Goal: Information Seeking & Learning: Learn about a topic

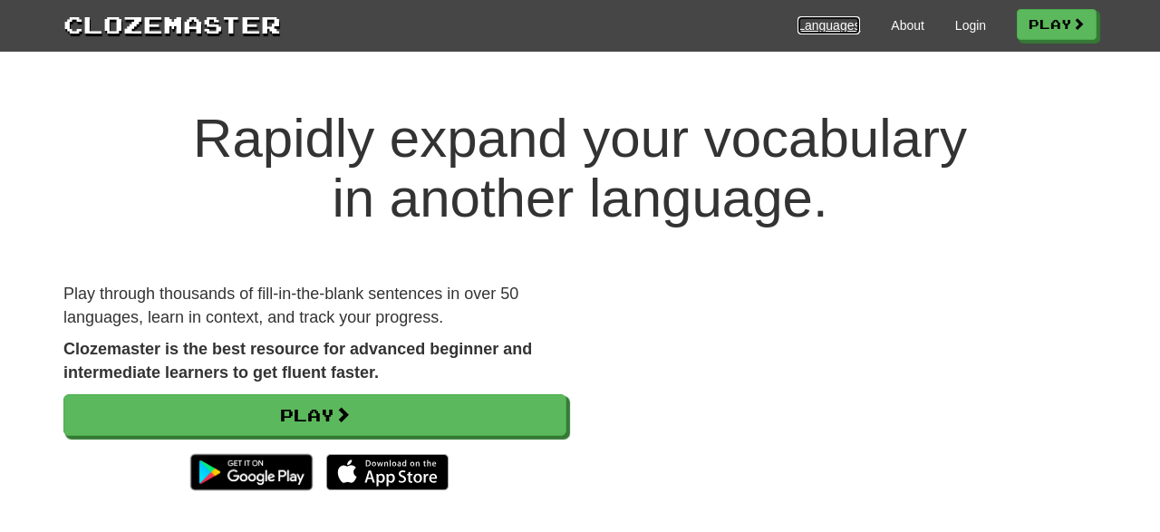
click at [820, 18] on link "Languages" at bounding box center [828, 25] width 63 height 18
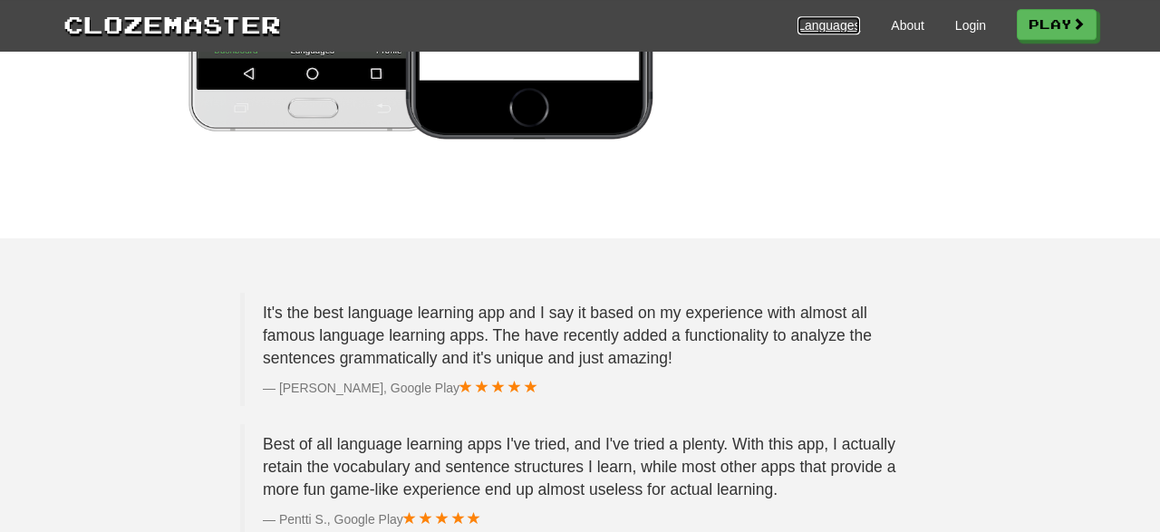
scroll to position [2638, 0]
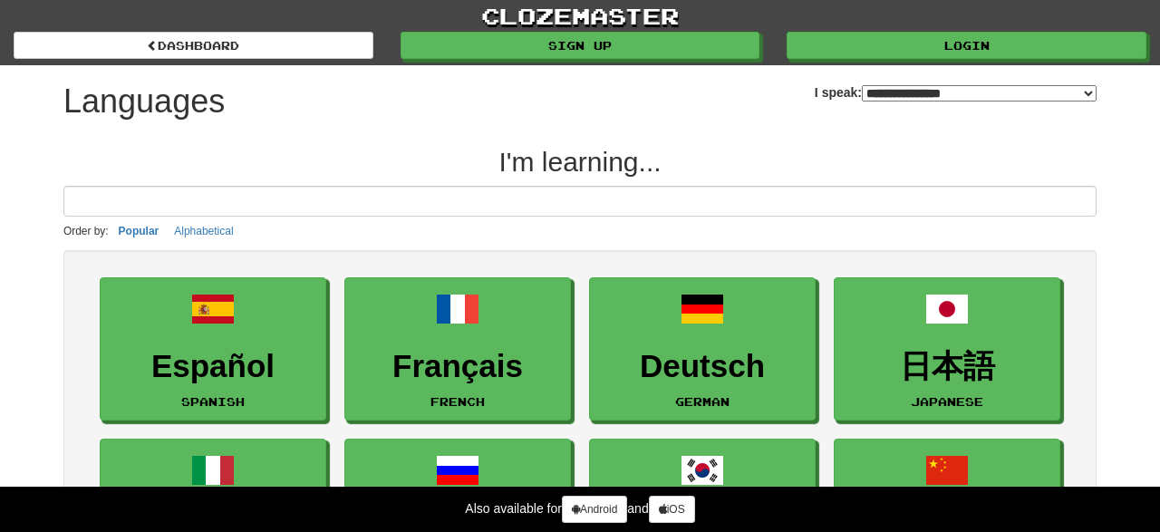
select select "*******"
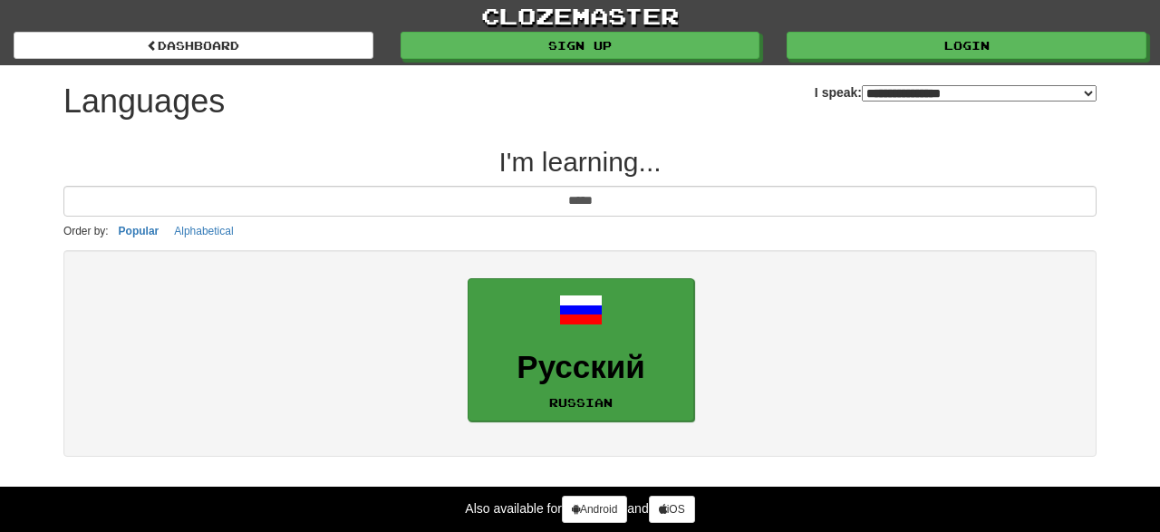
type input "*****"
click at [624, 345] on link "Русский Russian" at bounding box center [580, 350] width 226 height 144
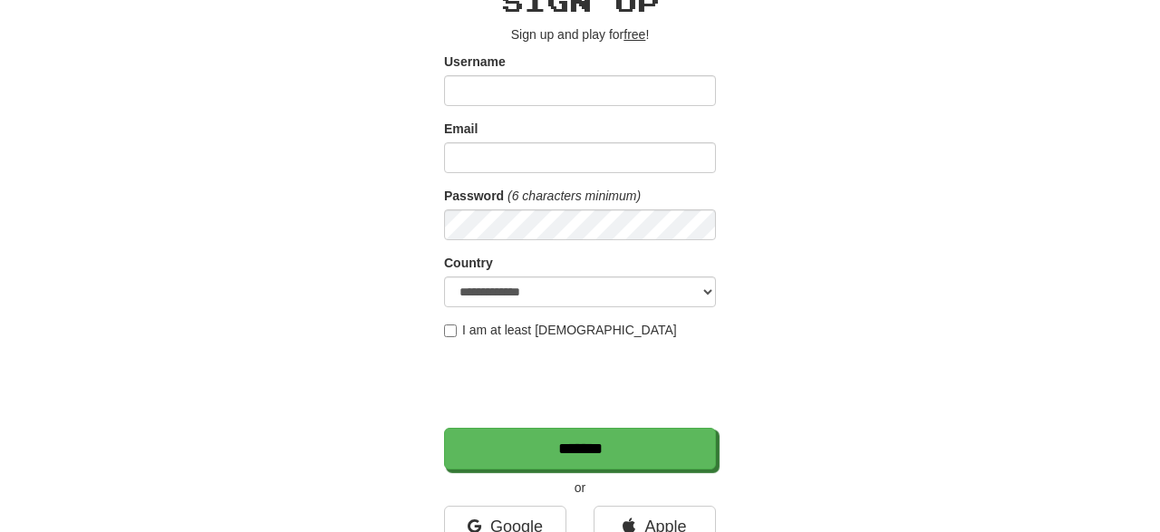
scroll to position [283, 0]
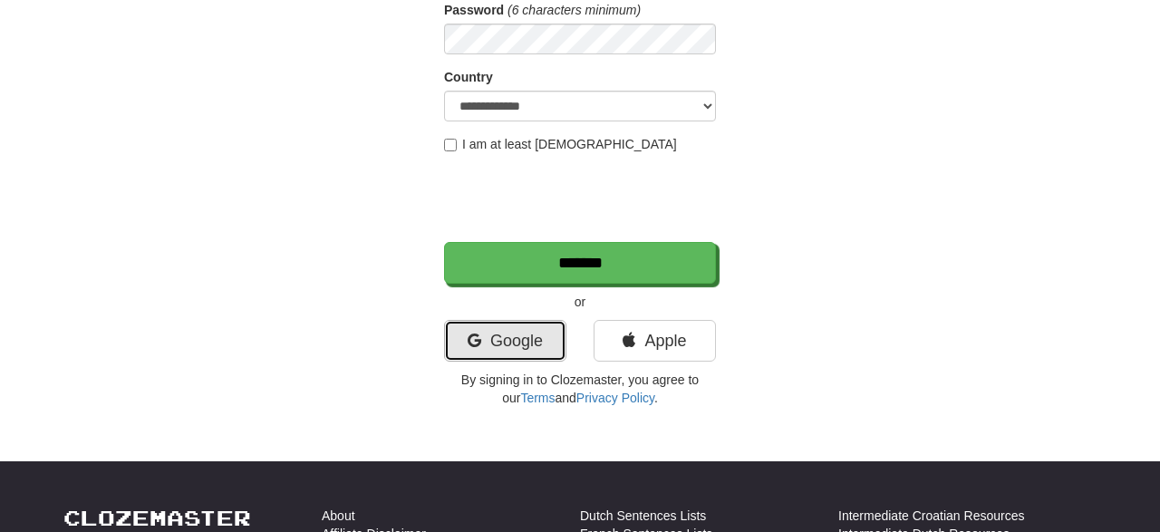
click at [463, 347] on link "Google" at bounding box center [505, 341] width 122 height 42
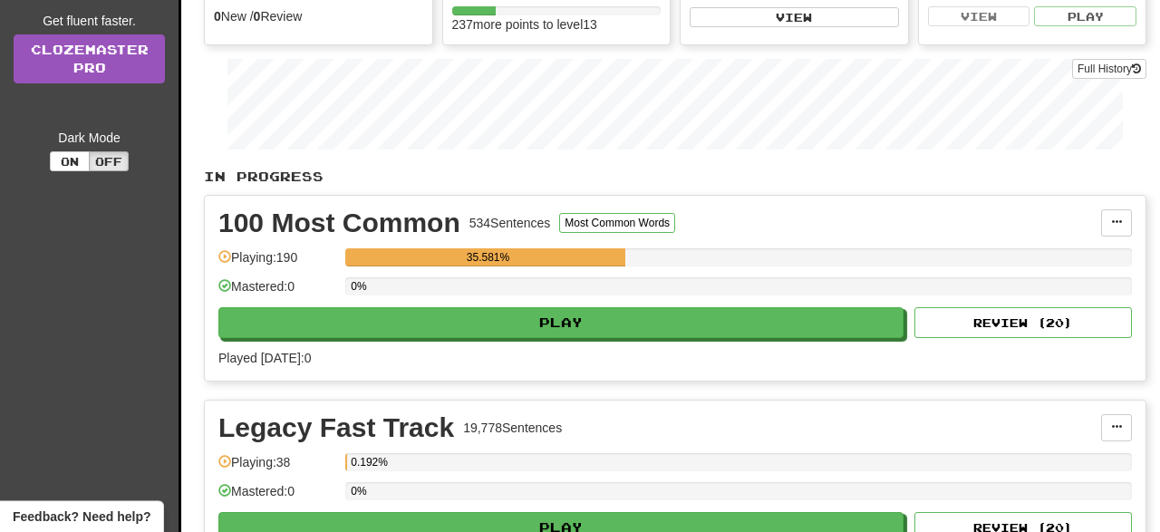
scroll to position [188, 0]
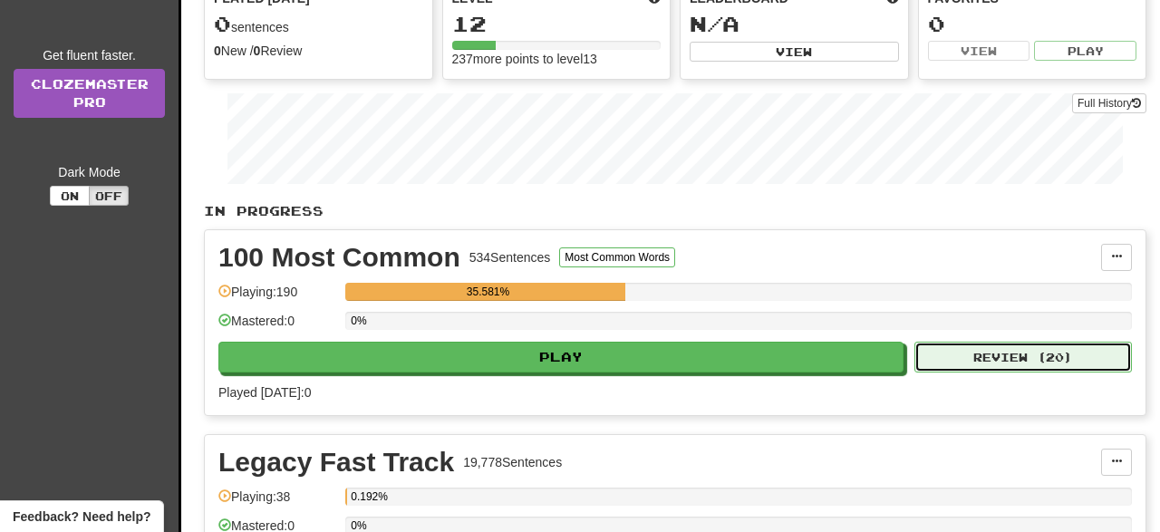
click at [1041, 344] on button "Review ( 20 )" at bounding box center [1022, 357] width 217 height 31
select select "**"
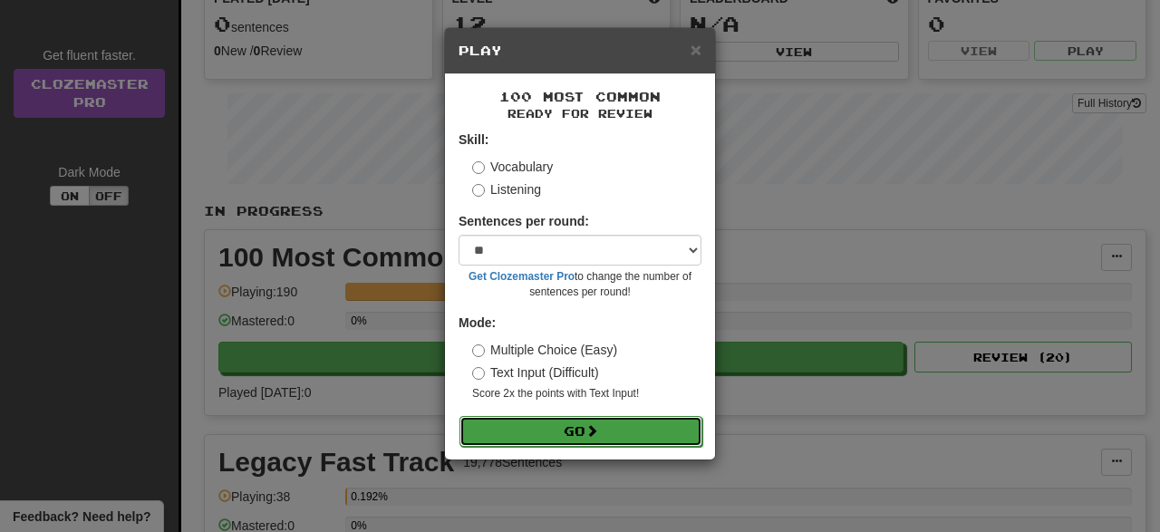
click at [598, 432] on span at bounding box center [591, 430] width 13 height 13
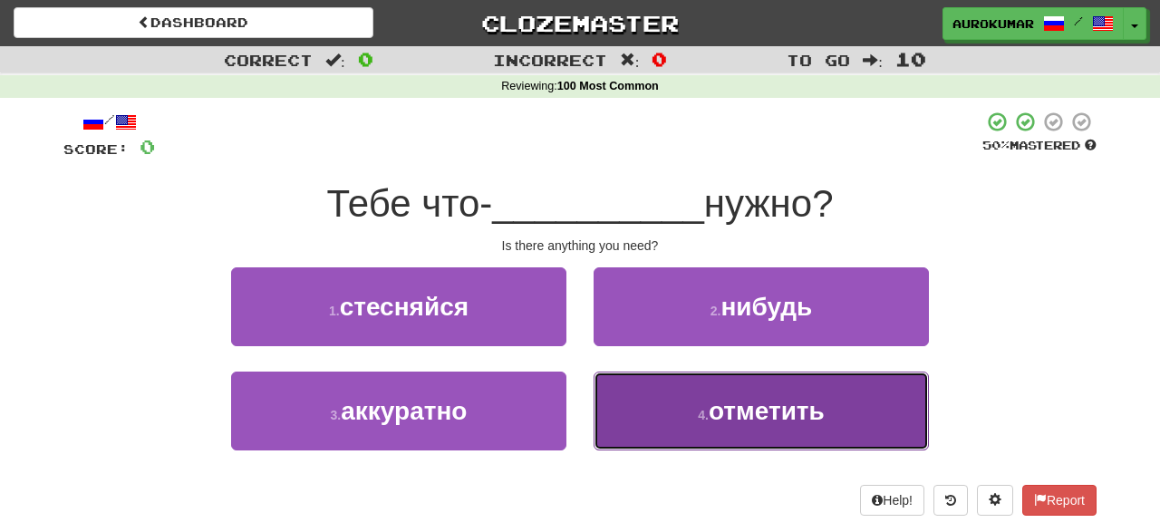
click at [856, 401] on button "4 . отметить" at bounding box center [760, 410] width 335 height 79
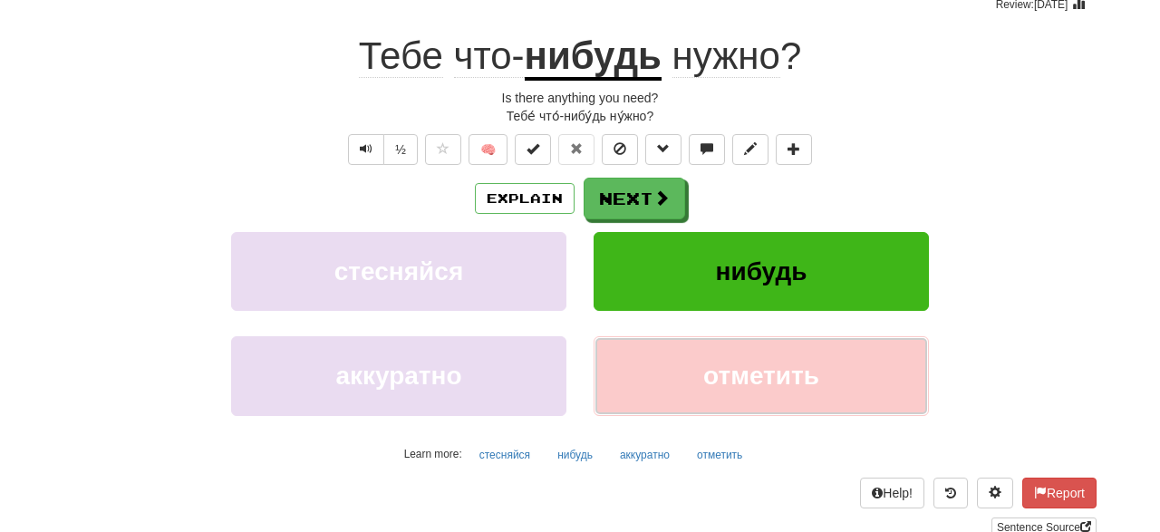
scroll to position [188, 0]
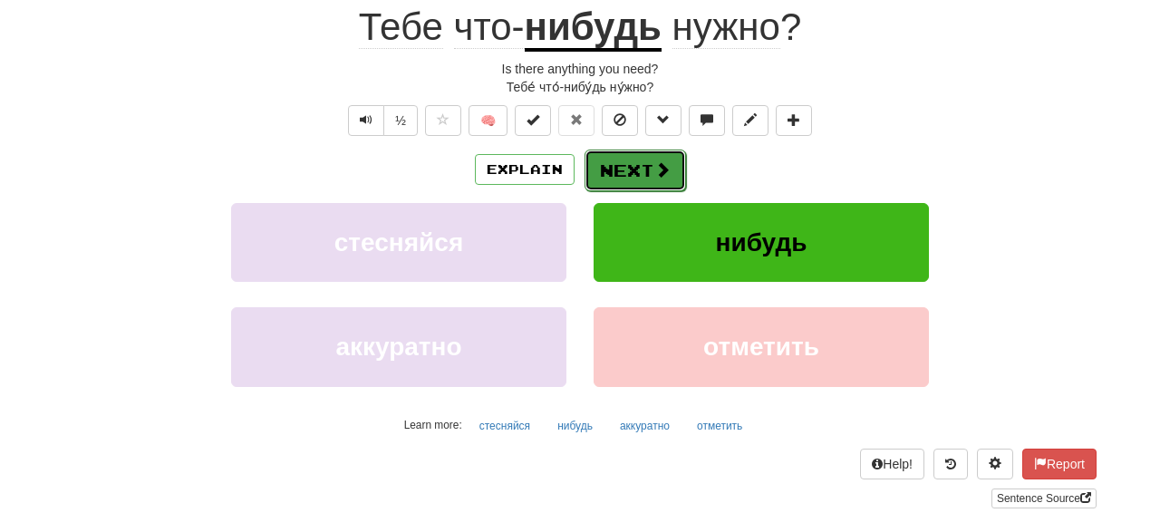
click at [666, 178] on span at bounding box center [662, 169] width 16 height 16
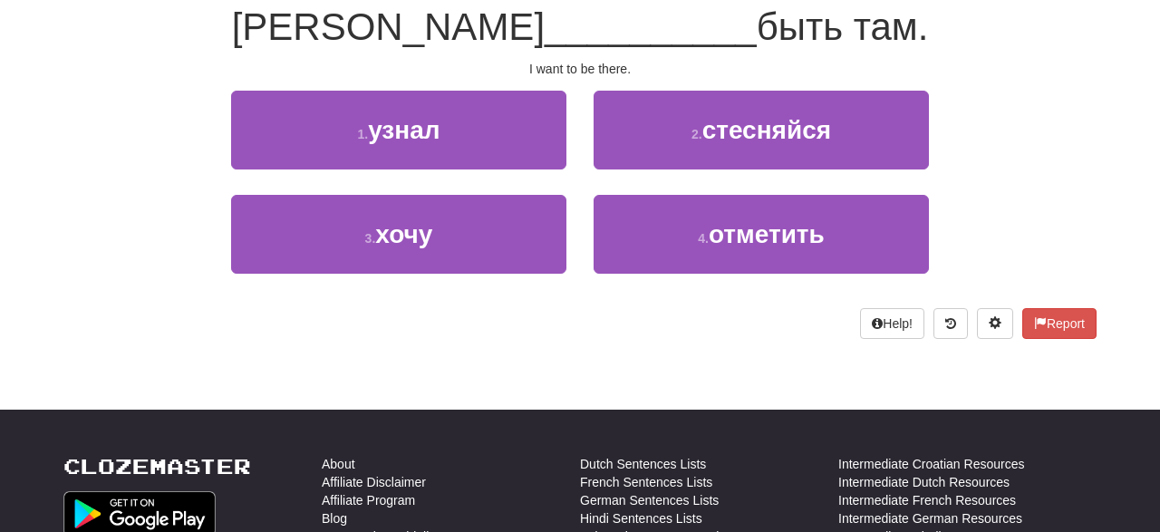
scroll to position [82, 0]
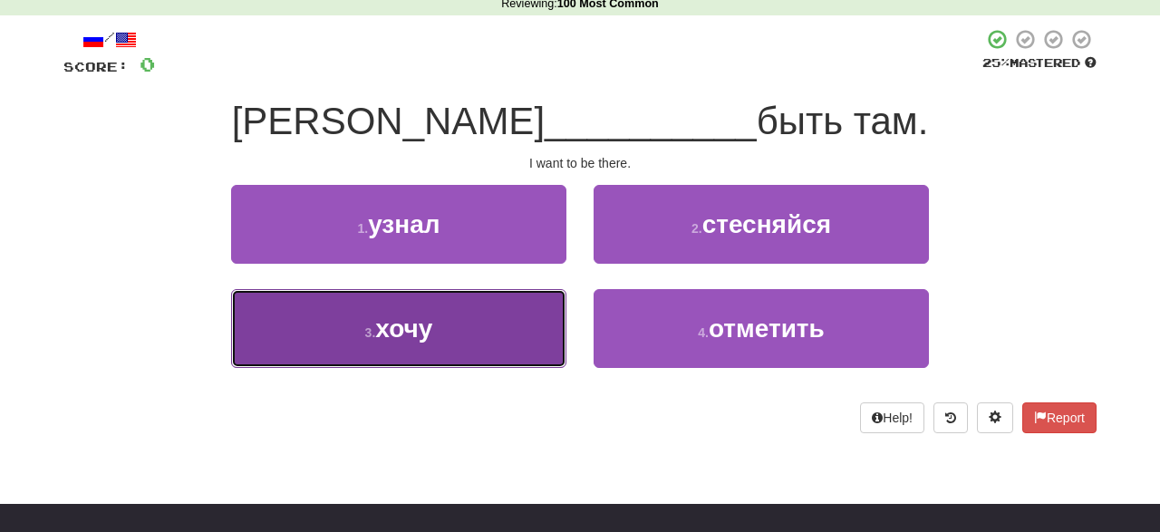
click at [421, 361] on button "3 . хочу" at bounding box center [398, 328] width 335 height 79
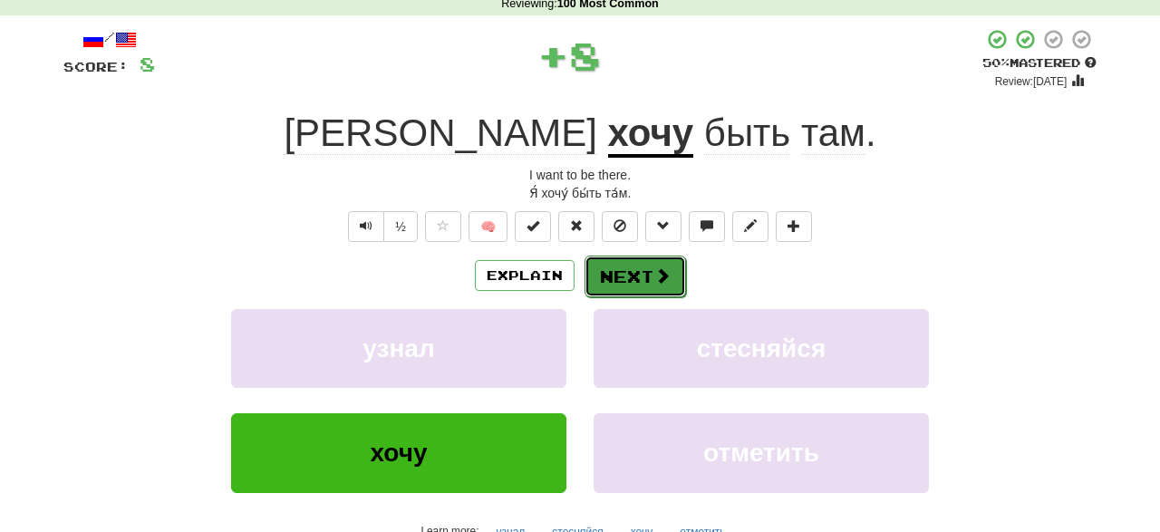
click at [665, 273] on span at bounding box center [662, 275] width 16 height 16
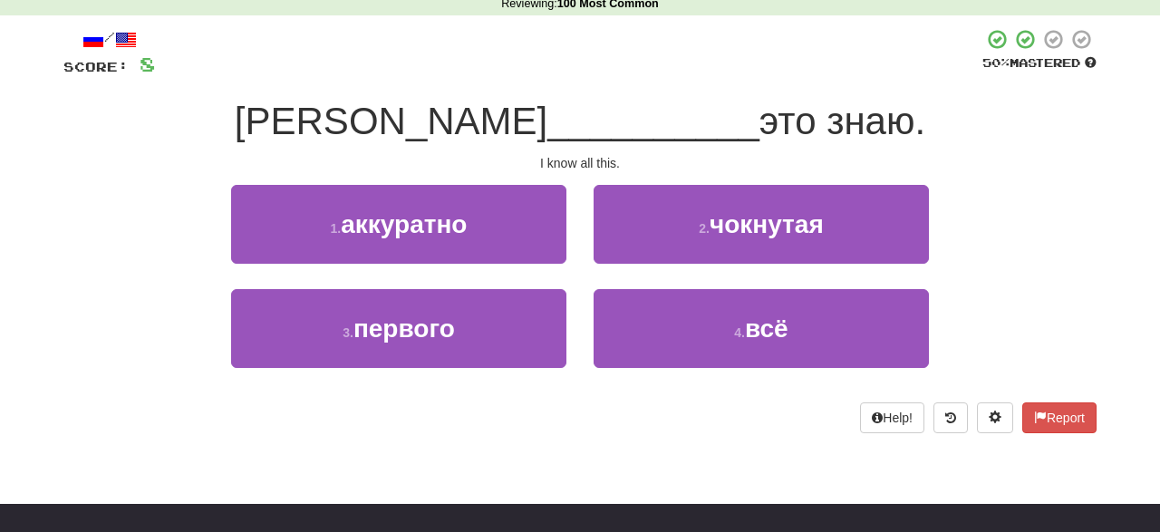
click at [947, 294] on div "3 . первого 4 . всё" at bounding box center [579, 341] width 1087 height 104
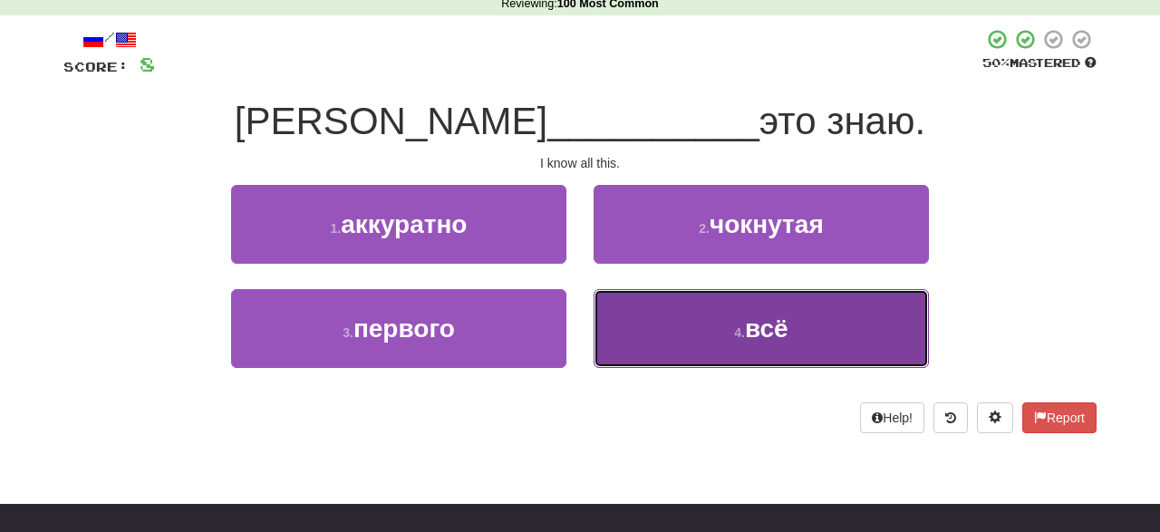
click at [859, 320] on button "4 . всё" at bounding box center [760, 328] width 335 height 79
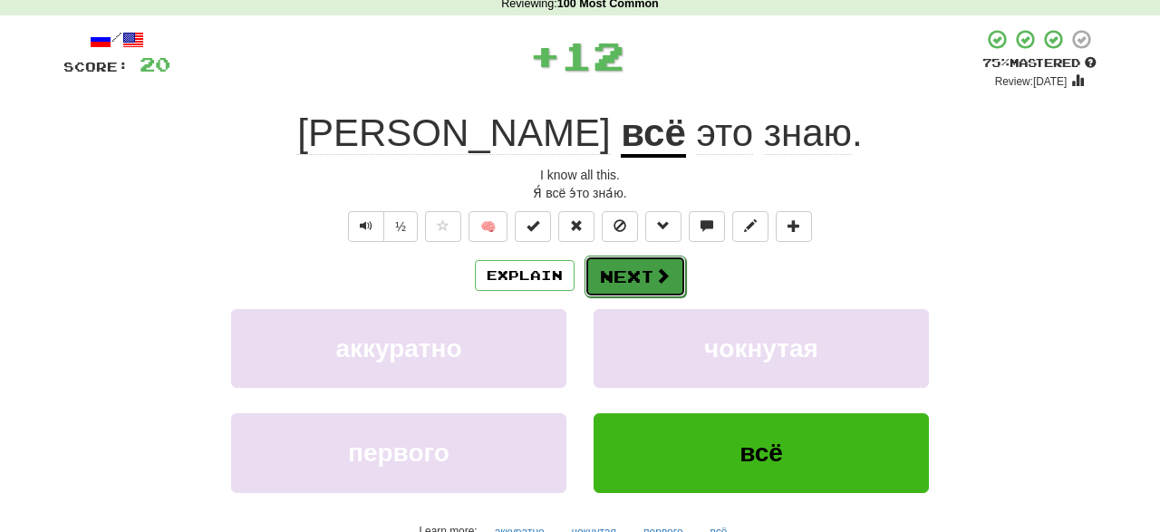
click at [659, 281] on span at bounding box center [662, 275] width 16 height 16
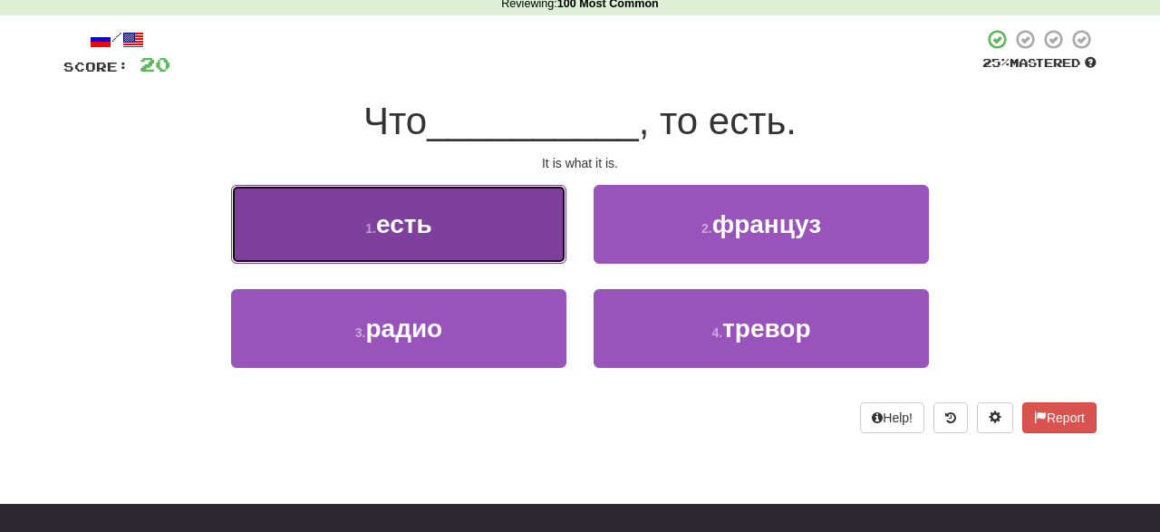
click at [485, 244] on button "1 . есть" at bounding box center [398, 224] width 335 height 79
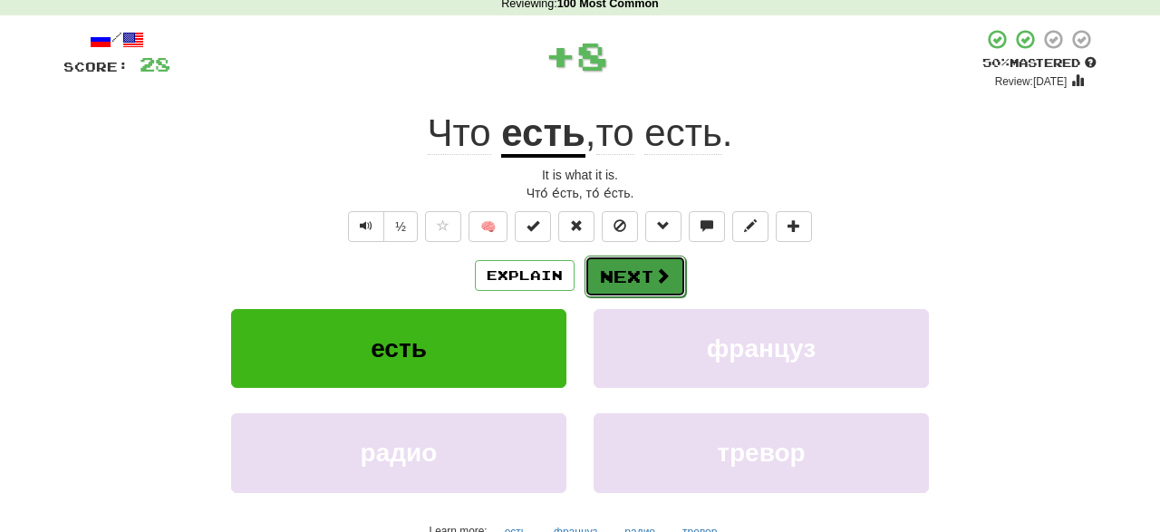
click at [661, 275] on span at bounding box center [662, 275] width 16 height 16
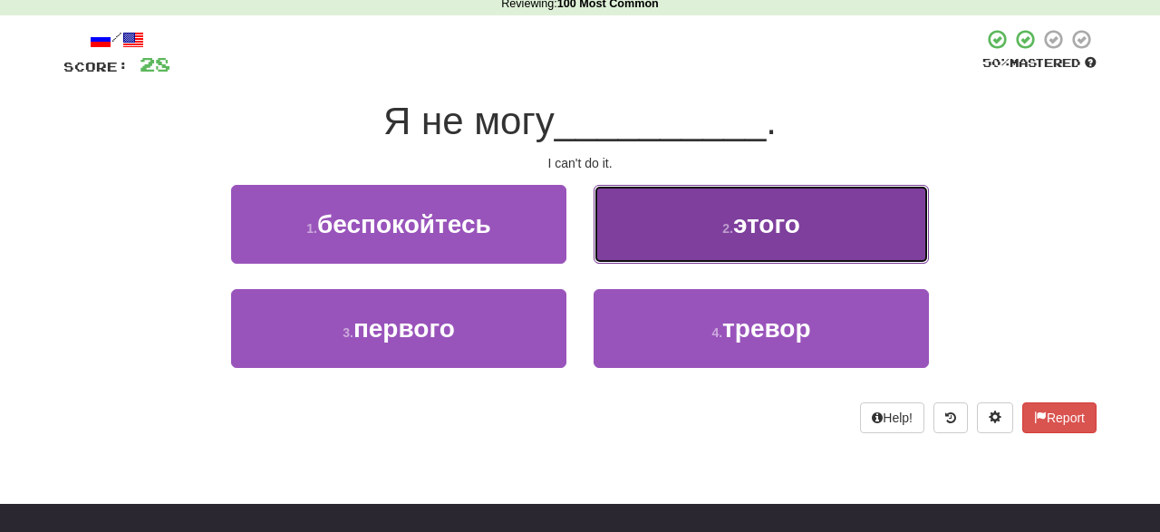
click at [810, 254] on button "2 . этого" at bounding box center [760, 224] width 335 height 79
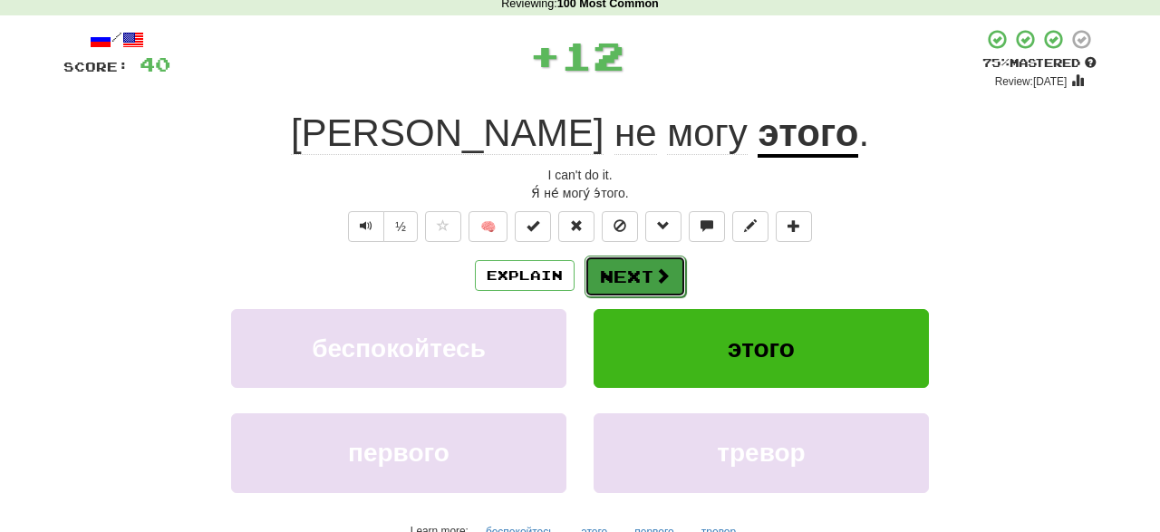
click at [608, 289] on button "Next" at bounding box center [634, 276] width 101 height 42
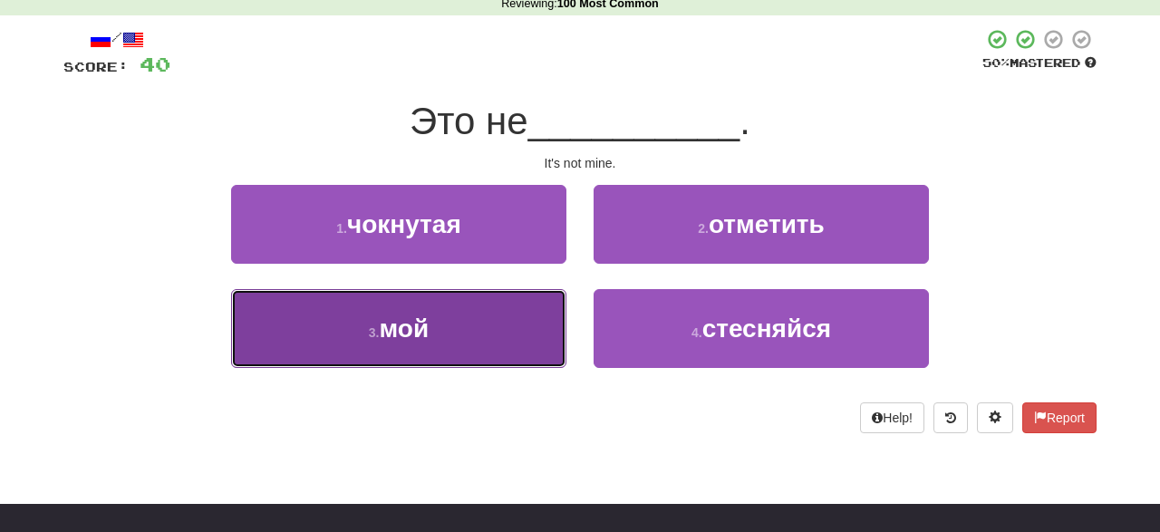
click at [450, 332] on button "3 . мой" at bounding box center [398, 328] width 335 height 79
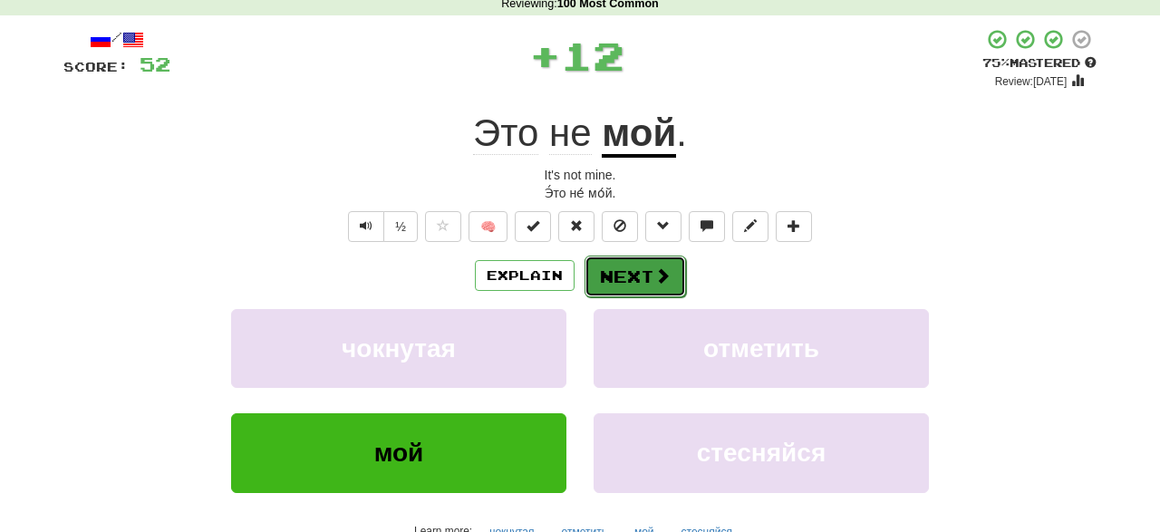
click at [645, 275] on button "Next" at bounding box center [634, 276] width 101 height 42
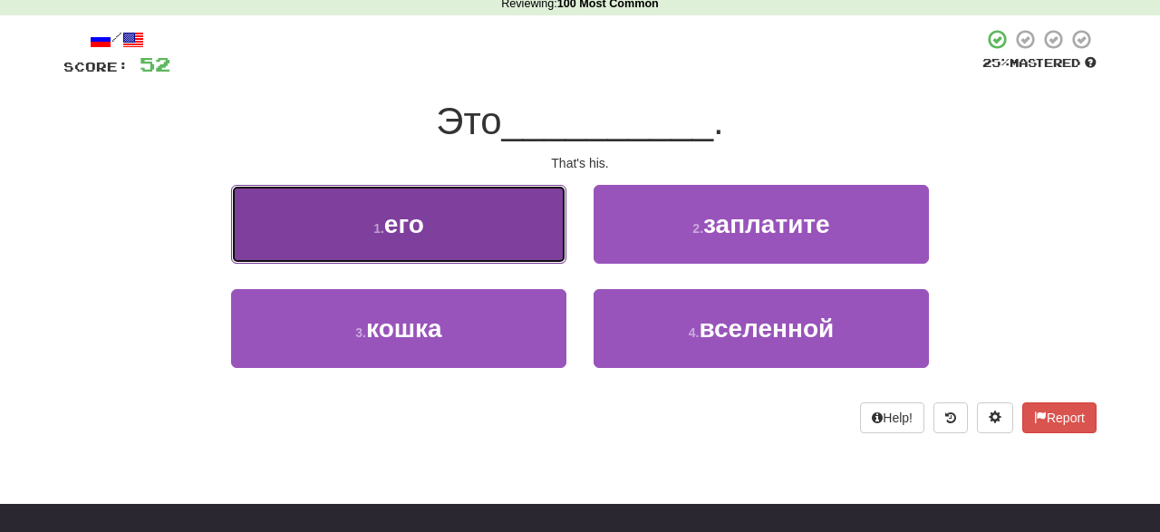
click at [501, 229] on button "1 . его" at bounding box center [398, 224] width 335 height 79
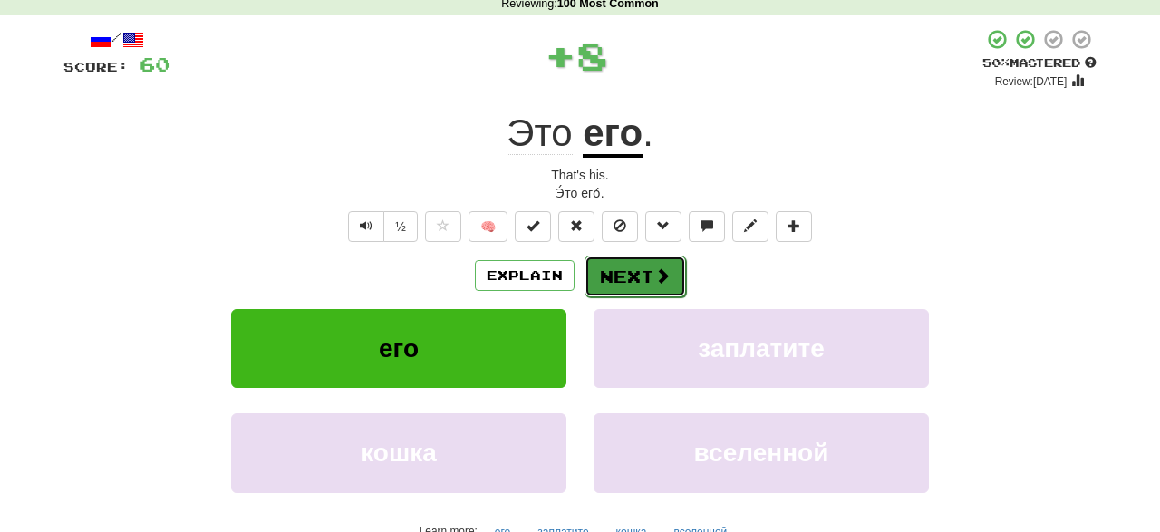
click at [647, 269] on button "Next" at bounding box center [634, 276] width 101 height 42
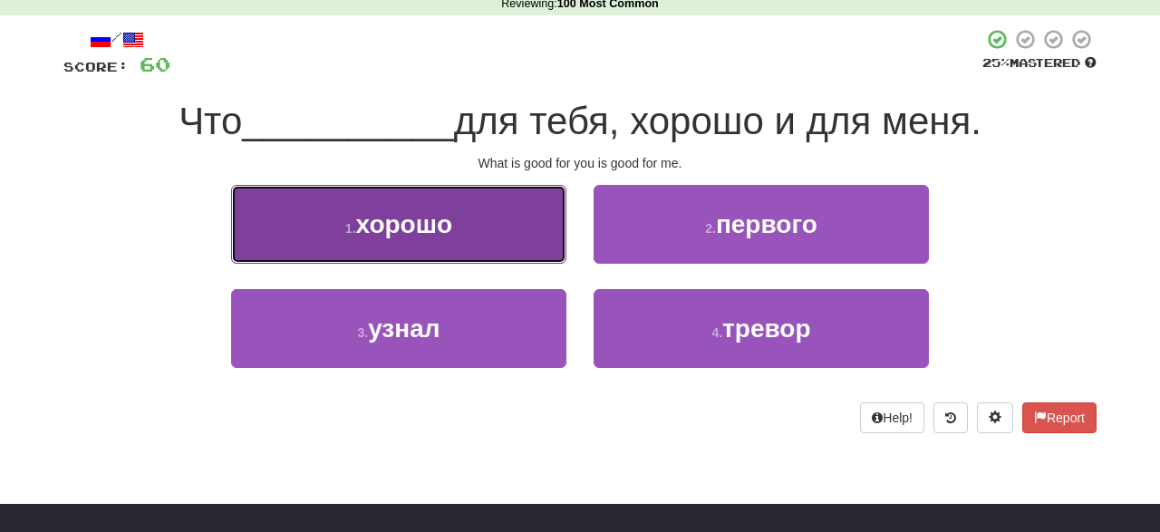
click at [513, 235] on button "1 . хорошо" at bounding box center [398, 224] width 335 height 79
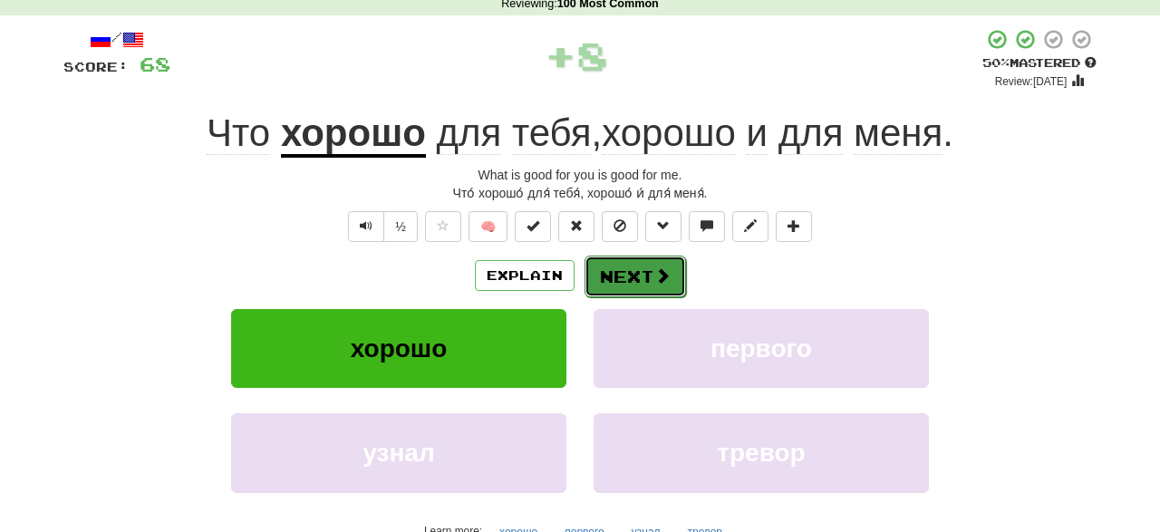
click at [667, 265] on button "Next" at bounding box center [634, 276] width 101 height 42
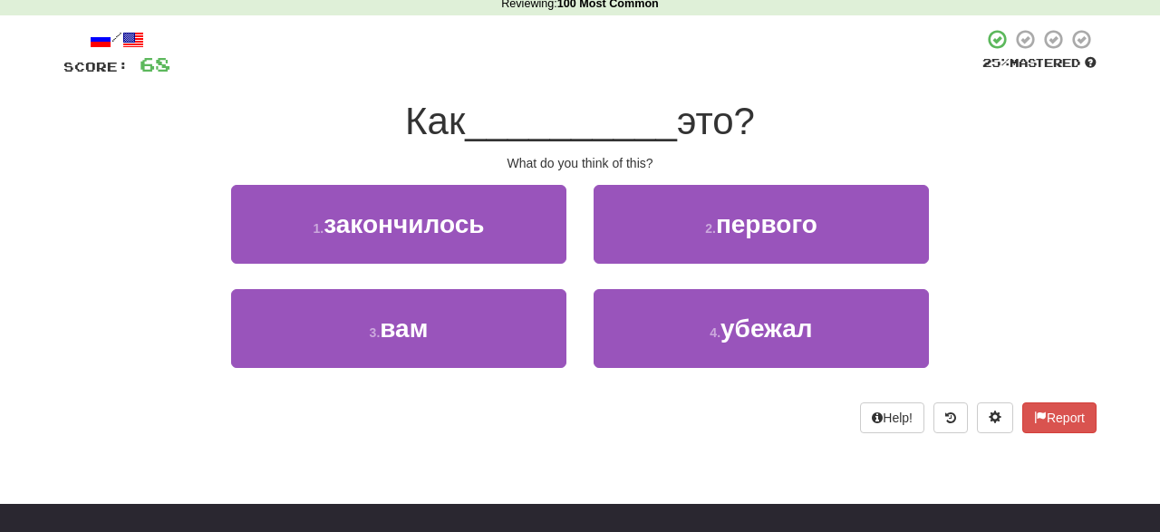
click at [785, 371] on div "4 . убежал" at bounding box center [761, 341] width 362 height 104
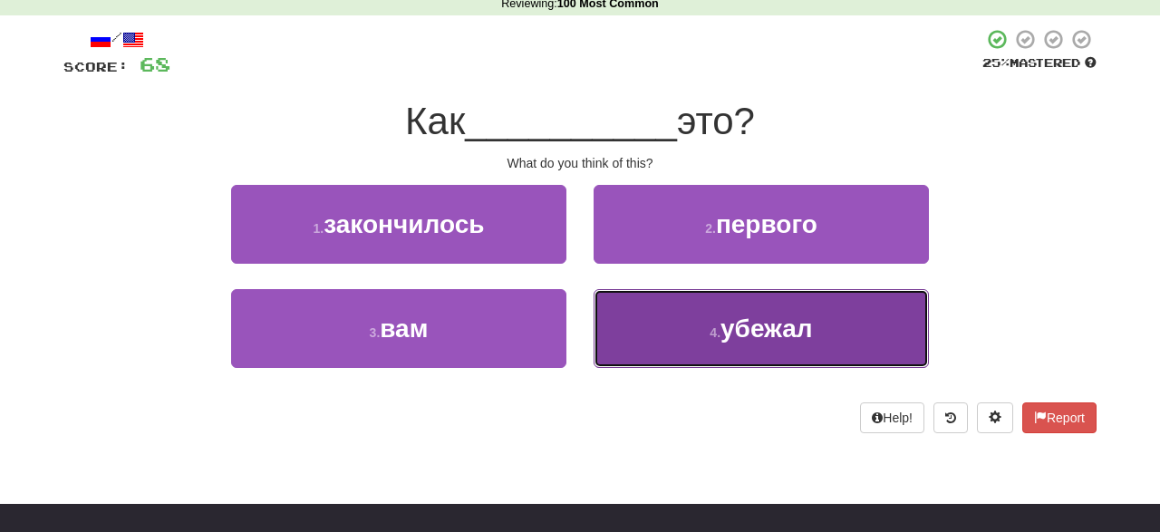
click at [809, 336] on span "убежал" at bounding box center [766, 328] width 92 height 28
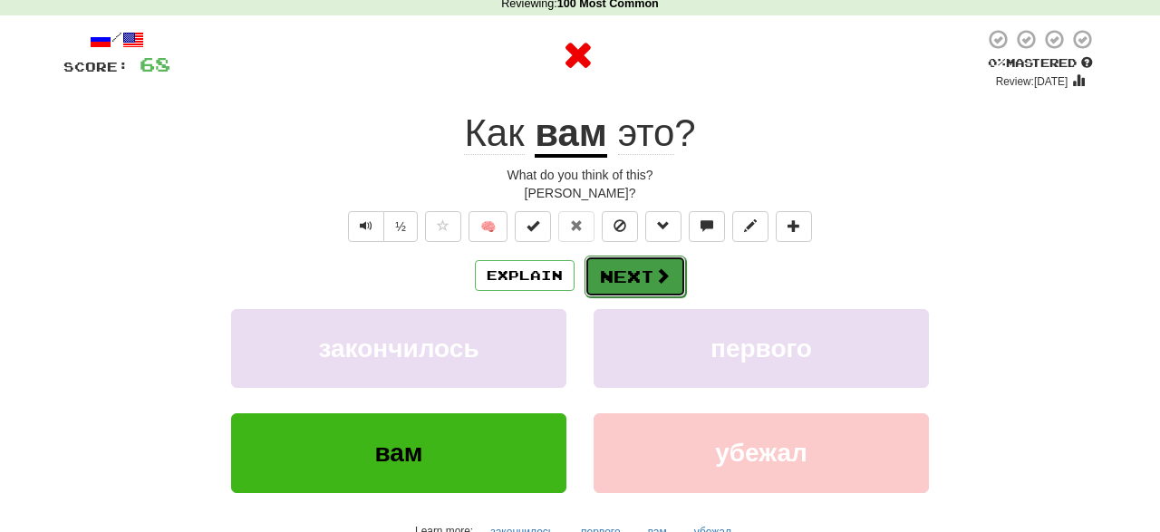
click at [639, 272] on button "Next" at bounding box center [634, 276] width 101 height 42
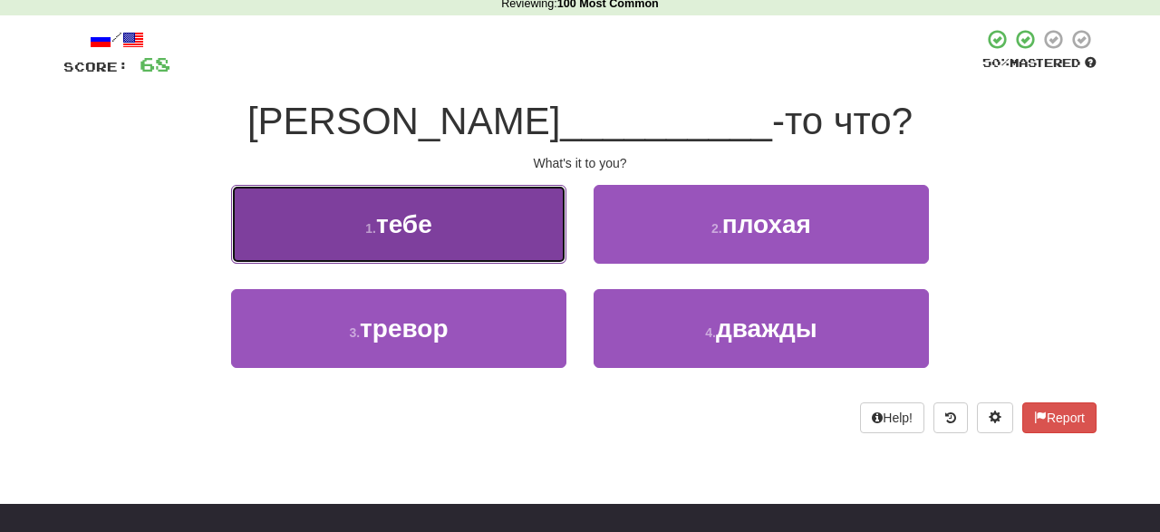
click at [475, 226] on button "1 . тебе" at bounding box center [398, 224] width 335 height 79
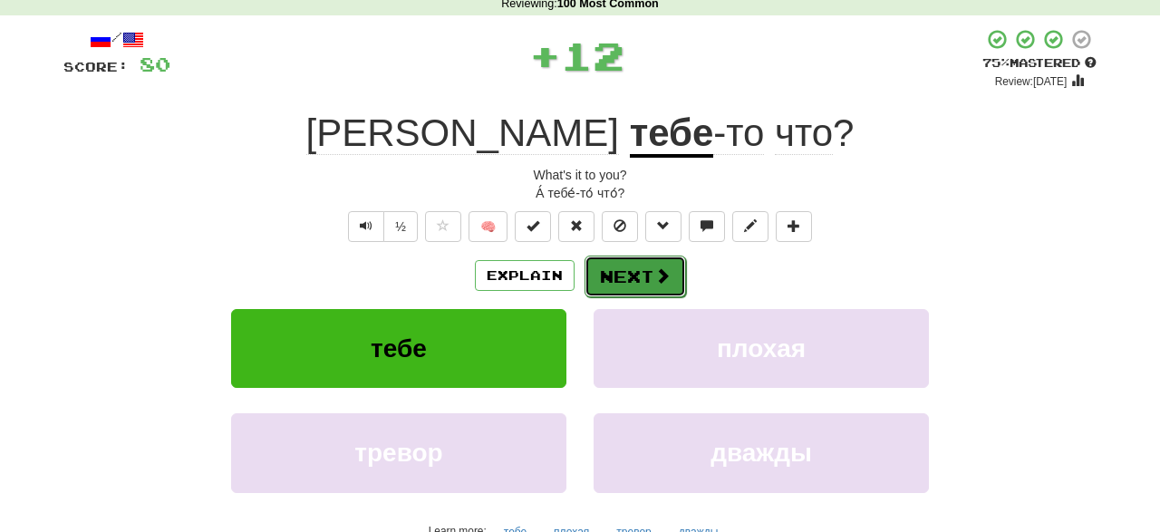
click at [629, 275] on button "Next" at bounding box center [634, 276] width 101 height 42
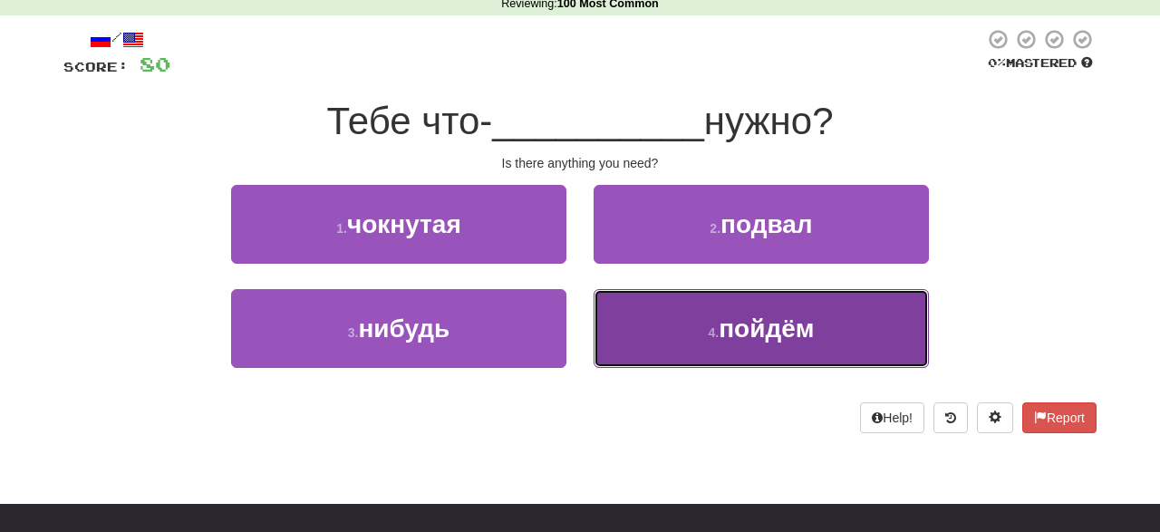
click at [729, 332] on span "пойдём" at bounding box center [765, 328] width 95 height 28
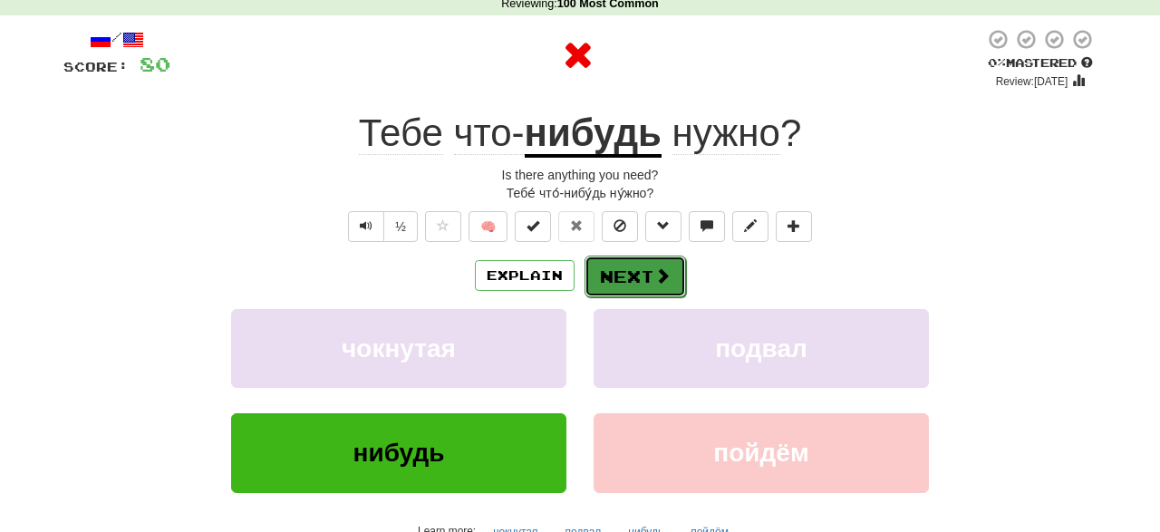
click at [621, 279] on button "Next" at bounding box center [634, 276] width 101 height 42
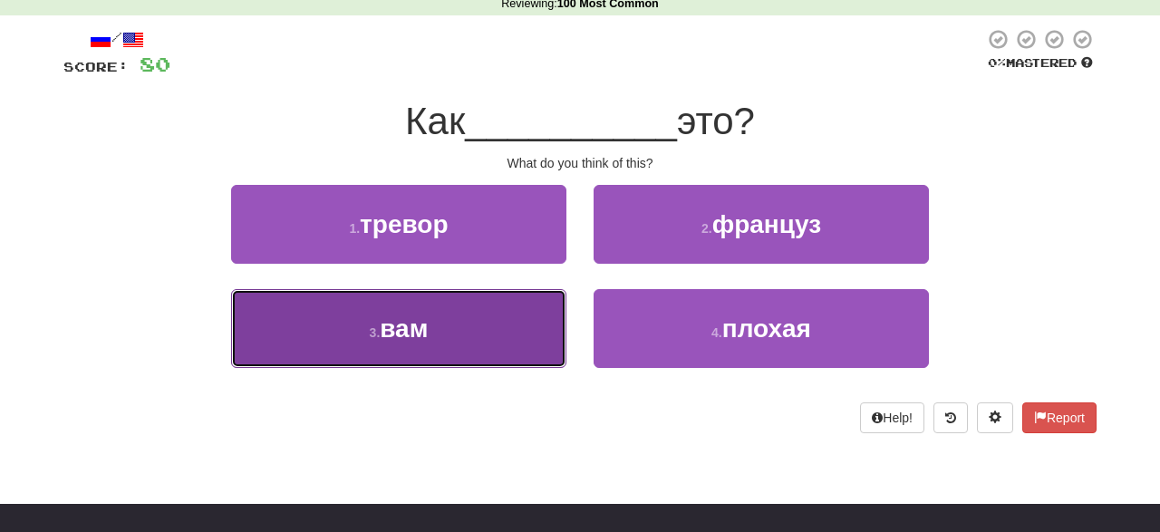
click at [447, 321] on button "3 . вам" at bounding box center [398, 328] width 335 height 79
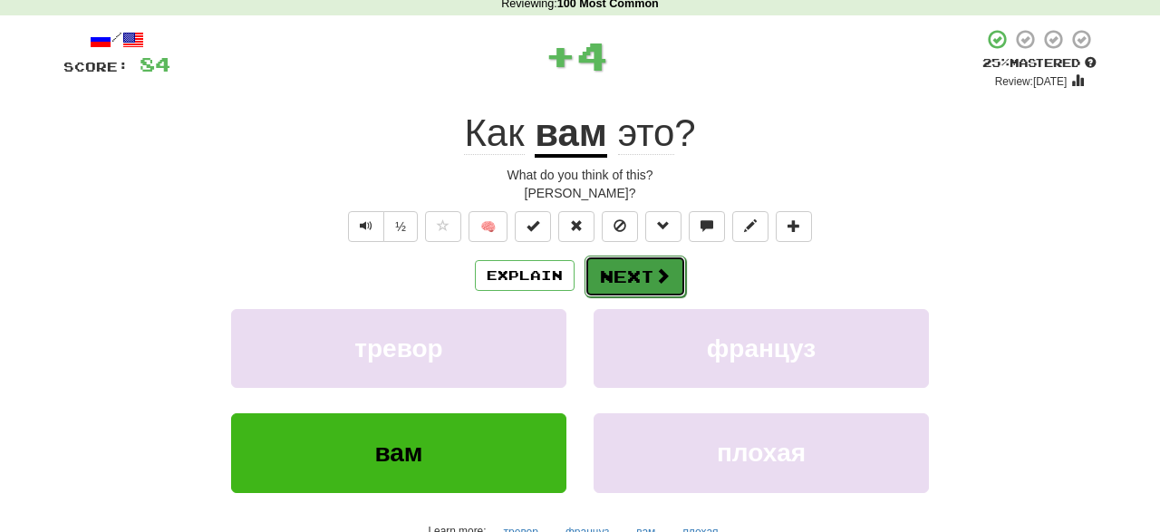
click at [623, 284] on button "Next" at bounding box center [634, 276] width 101 height 42
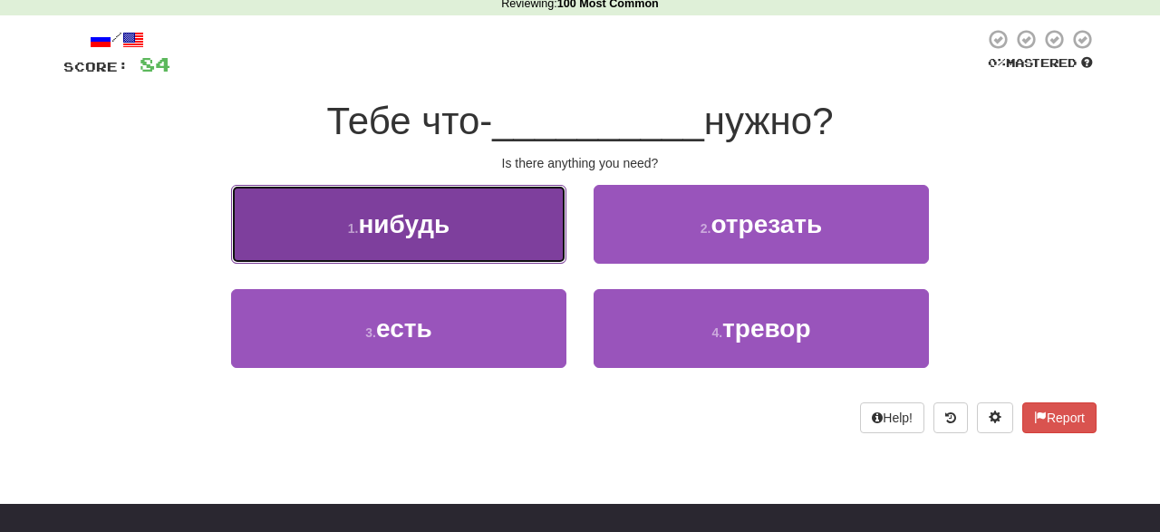
click at [438, 247] on button "1 . нибудь" at bounding box center [398, 224] width 335 height 79
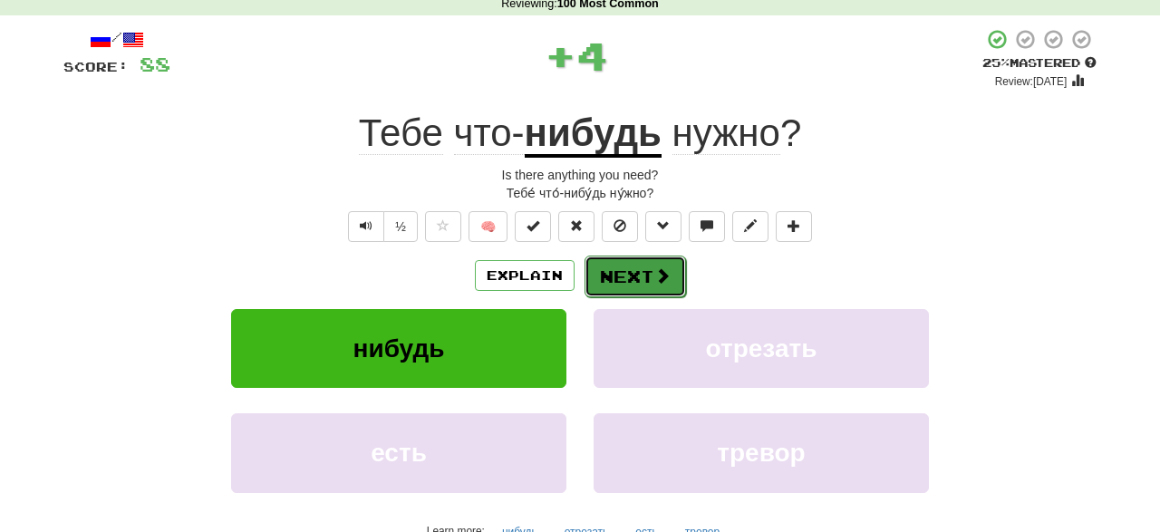
click at [626, 287] on button "Next" at bounding box center [634, 276] width 101 height 42
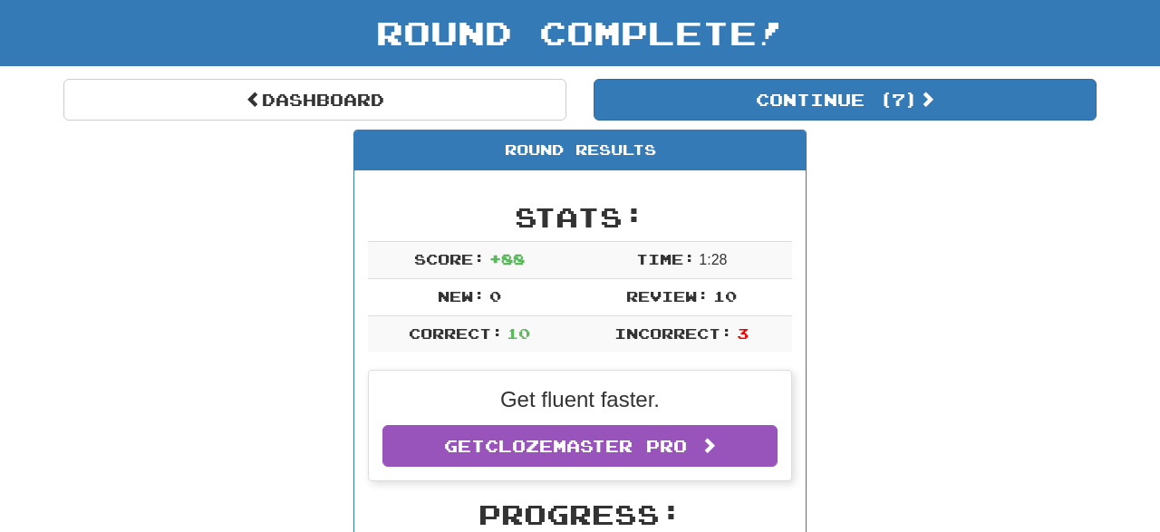
scroll to position [283, 0]
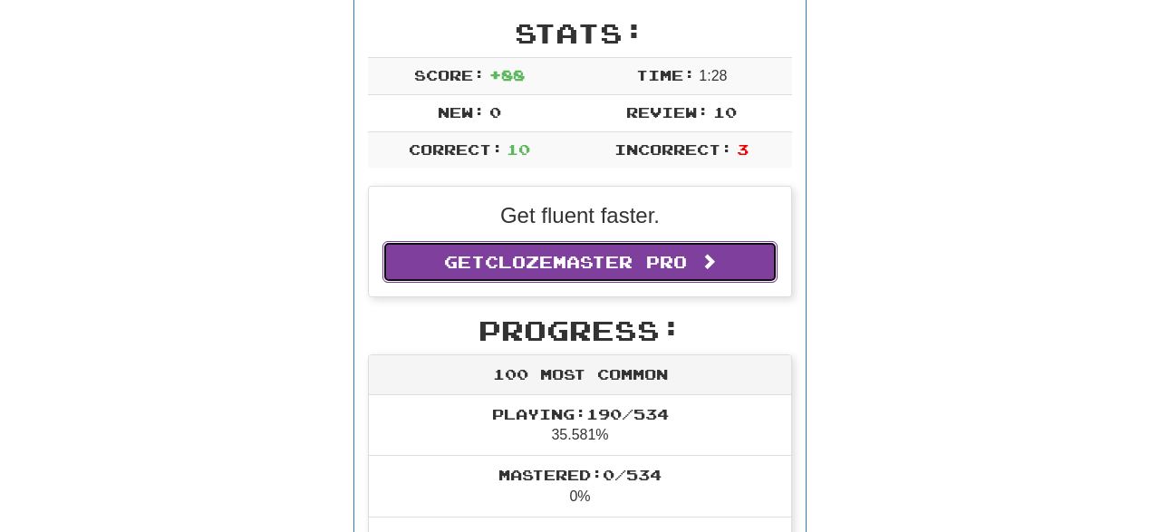
click at [581, 262] on span "Clozemaster Pro" at bounding box center [586, 262] width 202 height 20
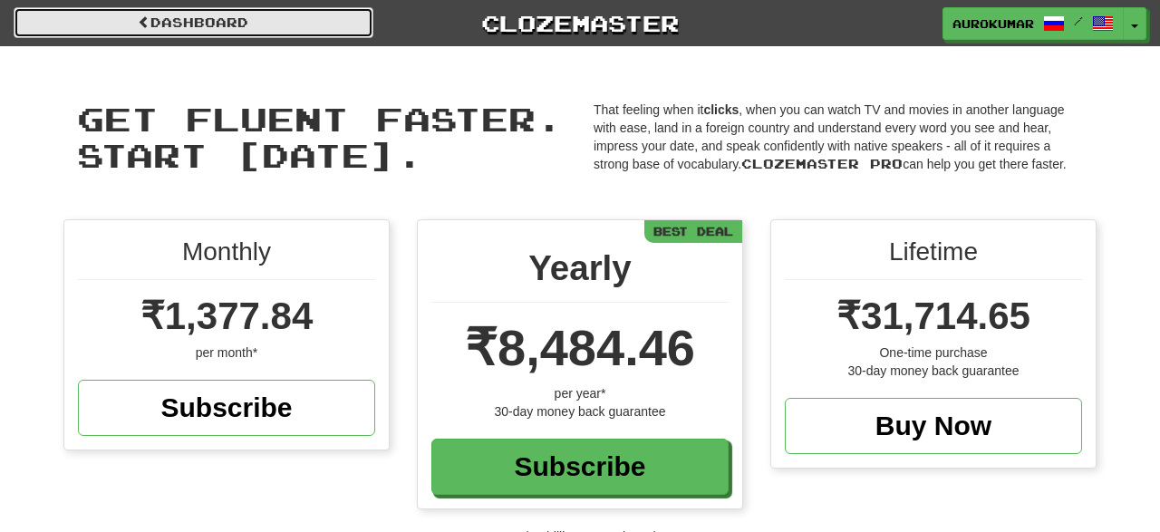
click at [189, 22] on link "Dashboard" at bounding box center [194, 22] width 360 height 31
